Goal: Information Seeking & Learning: Understand process/instructions

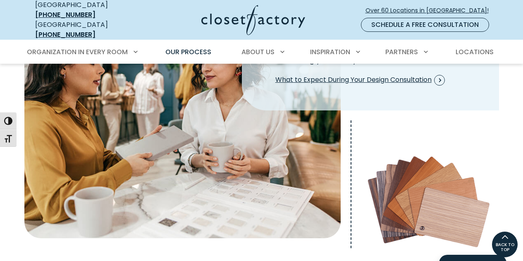
scroll to position [248, 0]
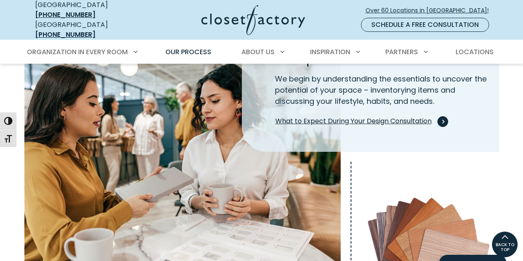
click at [437, 116] on span "What to Expect During Your Design Consultation" at bounding box center [359, 121] width 169 height 11
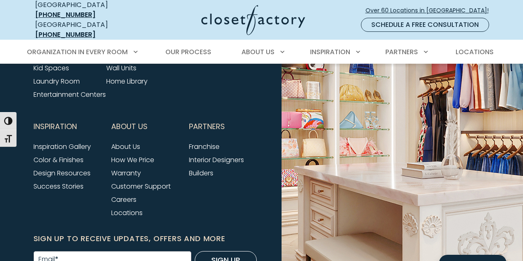
scroll to position [1404, 0]
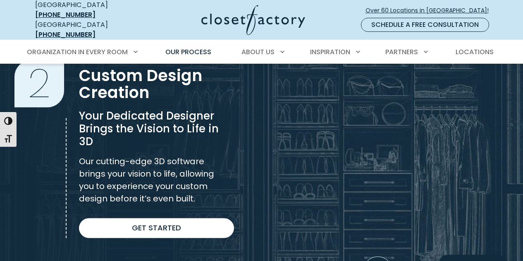
scroll to position [620, 0]
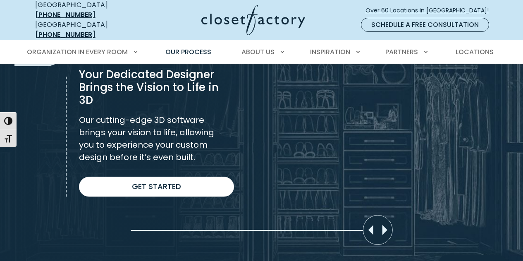
drag, startPoint x: 378, startPoint y: 225, endPoint x: 454, endPoint y: 240, distance: 77.8
click at [454, 240] on div "Slider moved to 0%" at bounding box center [261, 106] width 523 height 344
